Goal: Find specific page/section: Find specific page/section

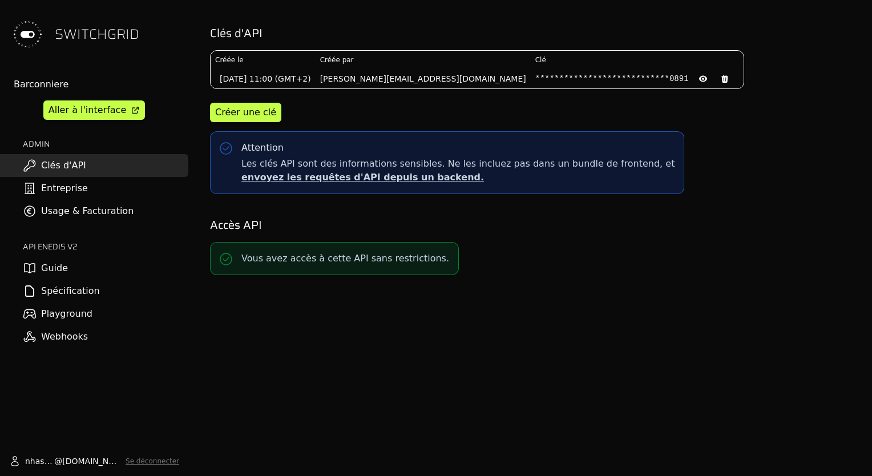
click at [80, 184] on link "Entreprise" at bounding box center [94, 188] width 188 height 23
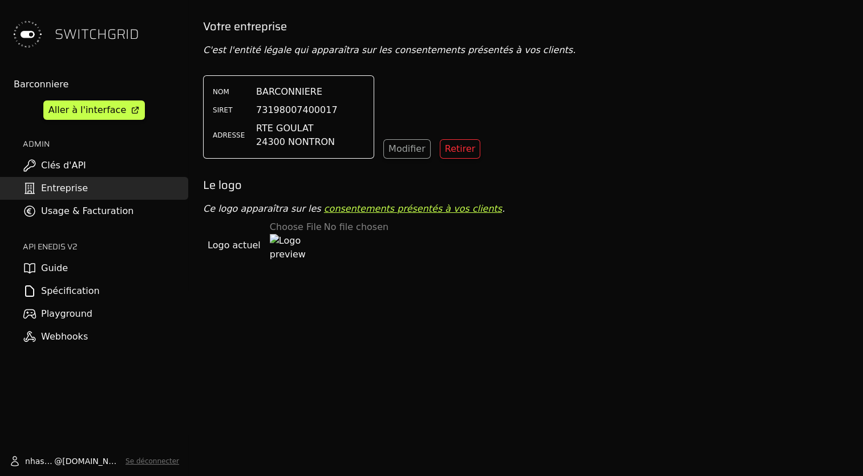
click at [49, 216] on link "Usage & Facturation" at bounding box center [94, 211] width 188 height 23
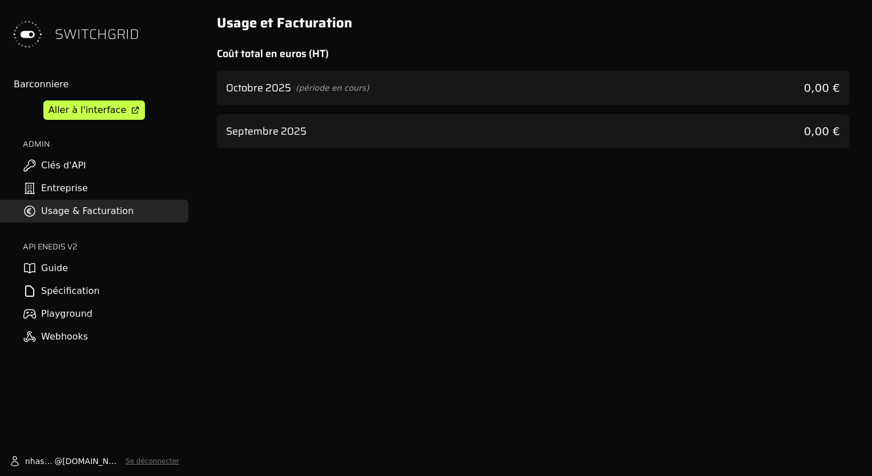
click at [65, 168] on link "Clés d'API" at bounding box center [94, 165] width 188 height 23
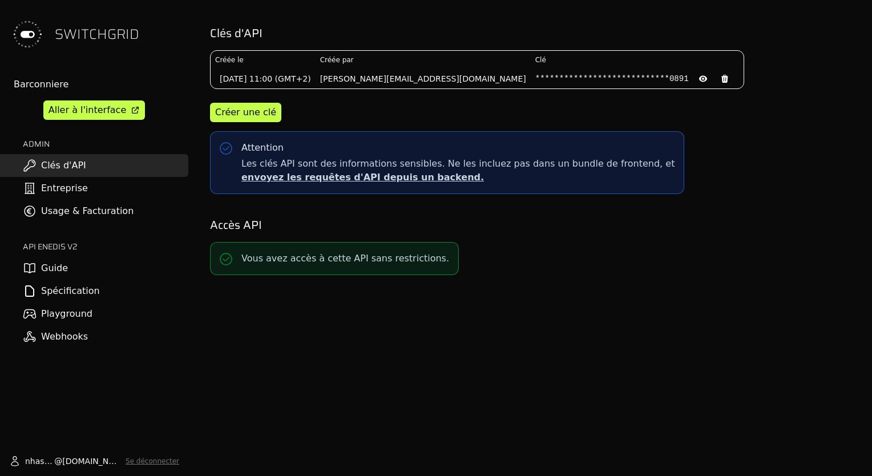
click at [38, 24] on img at bounding box center [27, 34] width 37 height 37
